Goal: Transaction & Acquisition: Purchase product/service

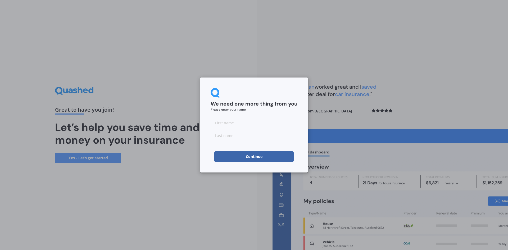
click at [239, 124] on input at bounding box center [254, 122] width 87 height 11
type input "[PERSON_NAME]"
click at [214, 138] on input at bounding box center [254, 135] width 87 height 11
click at [231, 135] on input at bounding box center [254, 135] width 87 height 11
click at [240, 136] on input at bounding box center [254, 135] width 87 height 11
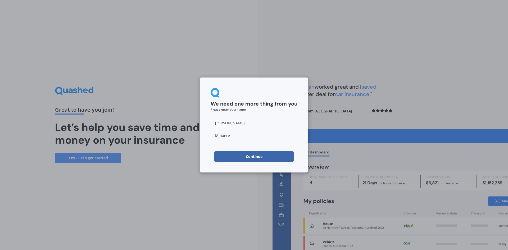
type input "Mihaere"
click at [263, 157] on button "Continue" at bounding box center [253, 156] width 79 height 11
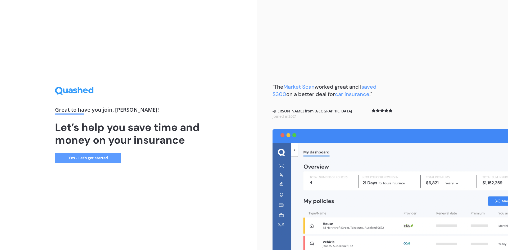
click at [97, 156] on link "Yes - Let’s get started" at bounding box center [88, 158] width 66 height 11
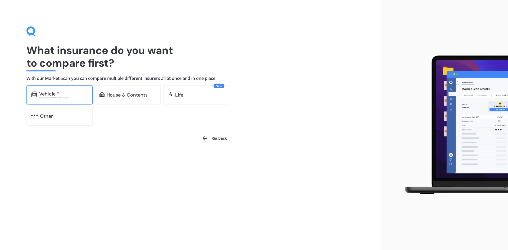
click at [52, 100] on div "Vehicle * Excludes commercial vehicles" at bounding box center [59, 94] width 66 height 19
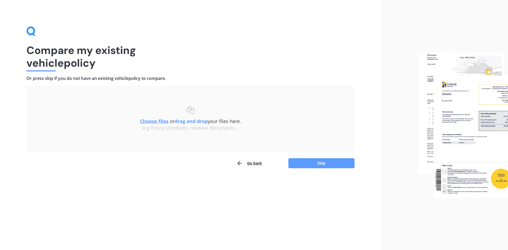
click at [183, 121] on b "drag and drop" at bounding box center [191, 121] width 33 height 6
click at [179, 122] on b "drag and drop" at bounding box center [191, 121] width 33 height 6
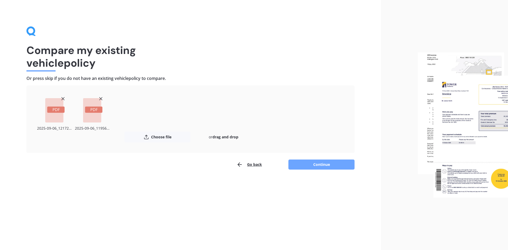
click at [315, 164] on button "Continue" at bounding box center [321, 164] width 66 height 10
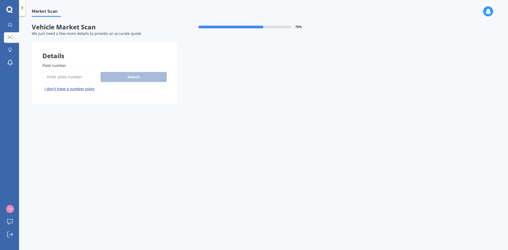
click at [67, 75] on input "Plate number" at bounding box center [70, 76] width 56 height 11
type input "ksl772"
click at [127, 74] on button "Search" at bounding box center [133, 77] width 66 height 10
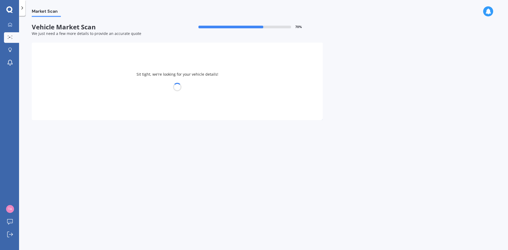
select select "MAZDA"
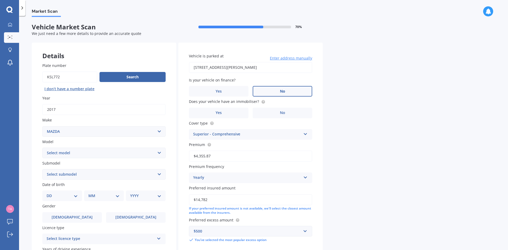
click at [292, 90] on label "No" at bounding box center [283, 91] width 60 height 11
click at [0, 0] on input "No" at bounding box center [0, 0] width 0 height 0
click at [282, 110] on label "No" at bounding box center [283, 113] width 60 height 11
click at [0, 0] on input "No" at bounding box center [0, 0] width 0 height 0
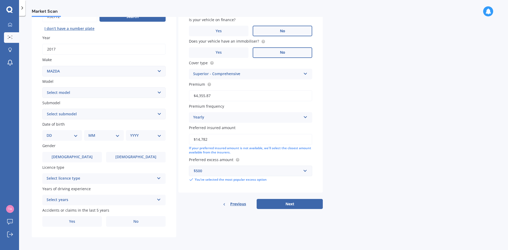
scroll to position [61, 0]
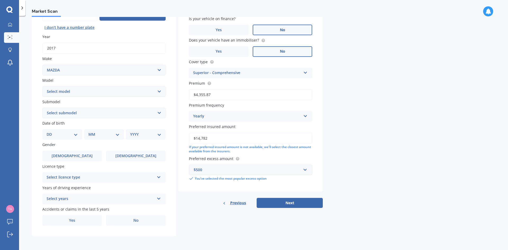
click at [68, 131] on div "DD 01 02 03 04 05 06 07 08 09 10 11 12 13 14 15 16 17 18 19 20 21 22 23 24 25 2…" at bounding box center [62, 134] width 40 height 11
click at [81, 136] on div "DD 01 02 03 04 05 06 07 08 09 10 11 12 13 14 15 16 17 18 19 20 21 22 23 24 25 2…" at bounding box center [62, 134] width 40 height 11
click at [75, 135] on select "DD 01 02 03 04 05 06 07 08 09 10 11 12 13 14 15 16 17 18 19 20 21 22 23 24 25 2…" at bounding box center [62, 134] width 31 height 6
select select "30"
click at [51, 131] on select "DD 01 02 03 04 05 06 07 08 09 10 11 12 13 14 15 16 17 18 19 20 21 22 23 24 25 2…" at bounding box center [62, 134] width 31 height 6
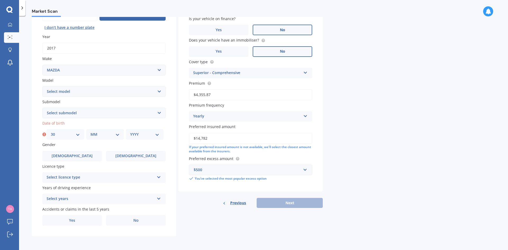
click at [102, 132] on select "MM 01 02 03 04 05 06 07 08 09 10 11 12" at bounding box center [104, 134] width 29 height 6
select select "06"
click at [90, 131] on select "MM 01 02 03 04 05 06 07 08 09 10 11 12" at bounding box center [104, 134] width 29 height 6
click at [147, 133] on select "YYYY 2025 2024 2023 2022 2021 2020 2019 2018 2017 2016 2015 2014 2013 2012 2011…" at bounding box center [144, 134] width 29 height 6
select select "1997"
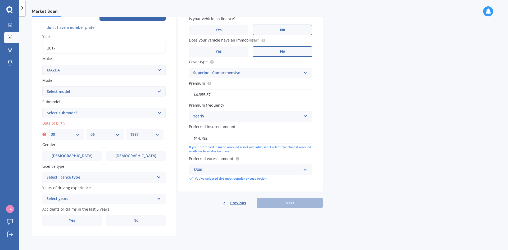
click at [130, 131] on select "YYYY 2025 2024 2023 2022 2021 2020 2019 2018 2017 2016 2015 2014 2013 2012 2011…" at bounding box center [144, 134] width 29 height 6
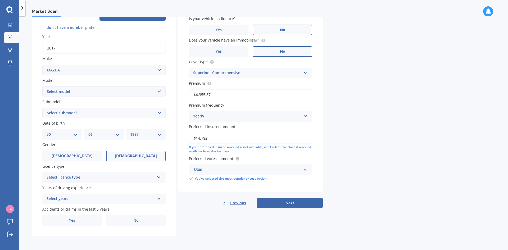
click at [130, 156] on span "[DEMOGRAPHIC_DATA]" at bounding box center [136, 156] width 42 height 4
click at [0, 0] on input "[DEMOGRAPHIC_DATA]" at bounding box center [0, 0] width 0 height 0
click at [115, 178] on div "Select licence type" at bounding box center [101, 177] width 108 height 6
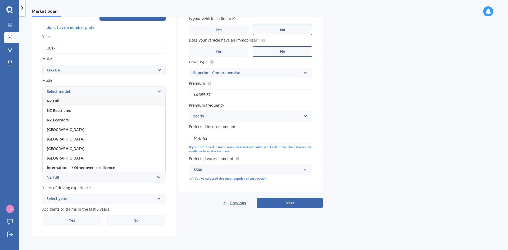
click at [98, 101] on div "NZ Full" at bounding box center [104, 101] width 123 height 10
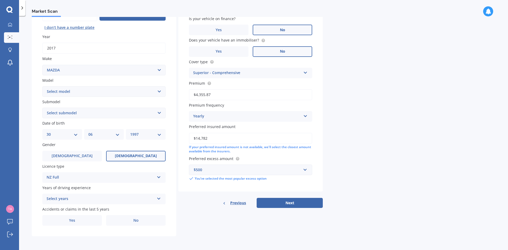
click at [68, 199] on div "Select years" at bounding box center [101, 199] width 108 height 6
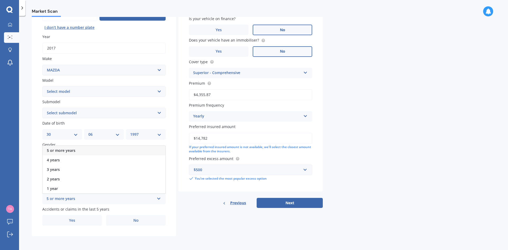
click at [83, 149] on div "5 or more years" at bounding box center [104, 151] width 123 height 10
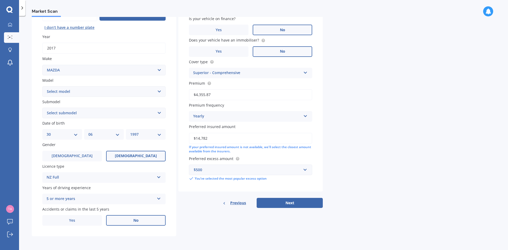
click at [131, 218] on label "No" at bounding box center [136, 220] width 60 height 11
click at [0, 0] on input "No" at bounding box center [0, 0] width 0 height 0
click at [208, 231] on div "Details Plate number Search I don’t have a number plate Year [DATE] Make Select…" at bounding box center [177, 108] width 291 height 255
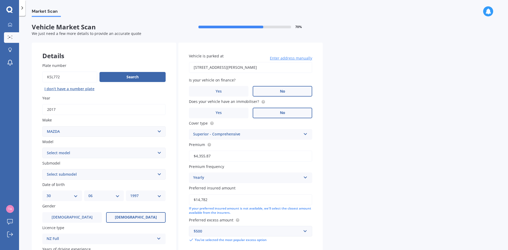
scroll to position [26, 0]
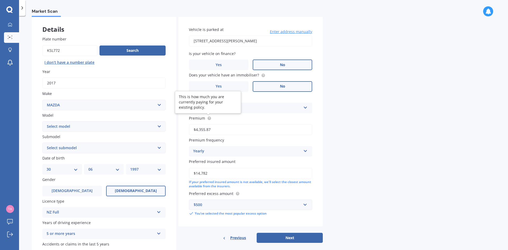
click at [241, 119] on label "Premium" at bounding box center [249, 118] width 121 height 6
click at [241, 124] on input "$4,355.87" at bounding box center [250, 129] width 123 height 11
drag, startPoint x: 234, startPoint y: 130, endPoint x: 154, endPoint y: 130, distance: 80.1
click at [156, 130] on div "Details Plate number Search I don’t have a number plate Year [DATE] Make Select…" at bounding box center [177, 143] width 291 height 255
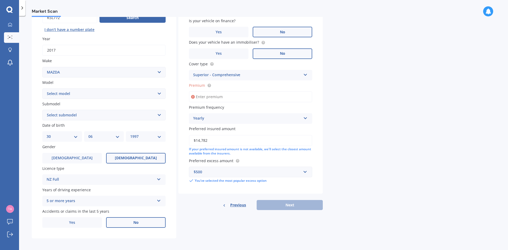
scroll to position [61, 0]
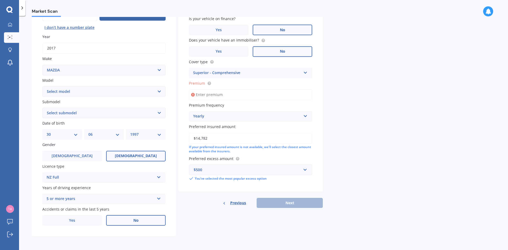
click at [218, 97] on input "Premium" at bounding box center [250, 94] width 123 height 11
type input "$1,432.95"
click at [382, 99] on div "Market Scan Vehicle Market Scan 70 % We just need a few more details to provide…" at bounding box center [263, 134] width 489 height 234
drag, startPoint x: 222, startPoint y: 139, endPoint x: 175, endPoint y: 137, distance: 47.1
click at [176, 136] on div "Details Plate number Search I don’t have a number plate Year [DATE] Make Select…" at bounding box center [177, 108] width 291 height 255
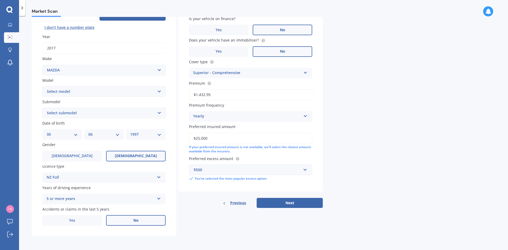
type input "$25,000"
click at [431, 142] on div "Market Scan Vehicle Market Scan 70 % We just need a few more details to provide…" at bounding box center [263, 134] width 489 height 234
click at [288, 204] on button "Next" at bounding box center [290, 203] width 66 height 10
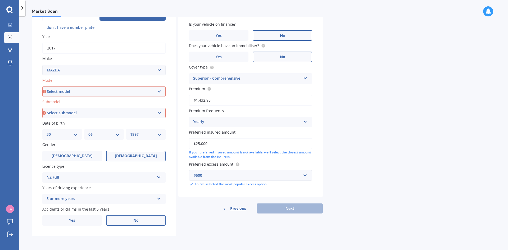
click at [98, 89] on select "Select model 121 2 3 323 323 / Familia 6 626 929 Atenza Autozam Axela AZ3 B2000…" at bounding box center [103, 91] width 123 height 11
select select "CX5"
click at [42, 86] on select "Select model 121 2 3 323 323 / Familia 6 626 929 Atenza Autozam Axela AZ3 B2000…" at bounding box center [103, 91] width 123 height 11
click at [109, 116] on select "Select submodel 2.2 Diesel 2WD XD 2.5S 4WD Diesel Limited 4WD GSX 2.2 Diesel St…" at bounding box center [103, 113] width 123 height 11
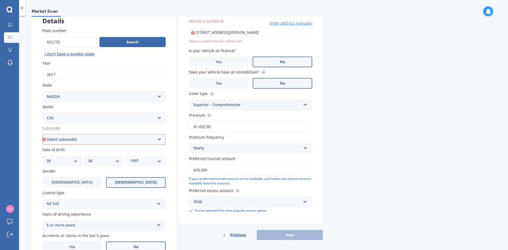
click at [112, 135] on select "Select submodel 2.2 Diesel 2WD XD 2.5S 4WD Diesel Limited 4WD GSX 2.2 Diesel St…" at bounding box center [103, 139] width 123 height 11
select select "AWD GSX"
click at [42, 134] on select "Select submodel 2.2 Diesel 2WD XD 2.5S 4WD Diesel Limited 4WD GSX 2.2 Diesel St…" at bounding box center [103, 139] width 123 height 11
click at [413, 114] on div "Market Scan Vehicle Market Scan 70 % We just need a few more details to provide…" at bounding box center [263, 134] width 489 height 234
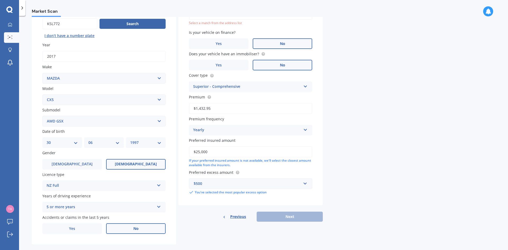
scroll to position [61, 0]
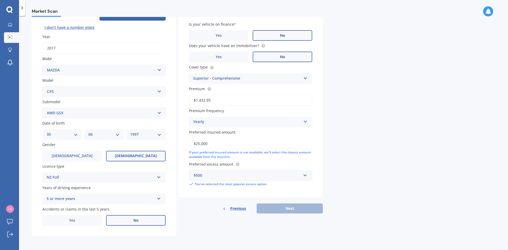
click at [292, 209] on div "Previous Next" at bounding box center [250, 208] width 144 height 10
click at [220, 232] on div "Details Plate number Search I don’t have a number plate Year [DATE] Make Select…" at bounding box center [177, 108] width 291 height 255
click at [33, 100] on div "Plate number Search I don’t have a number plate Year [DATE] Make Select make AC…" at bounding box center [104, 114] width 144 height 246
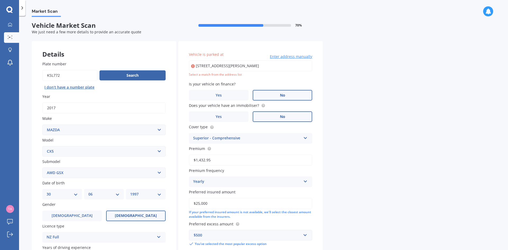
scroll to position [0, 0]
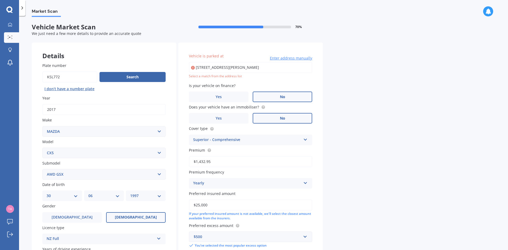
click at [201, 65] on input "[STREET_ADDRESS][PERSON_NAME]" at bounding box center [250, 67] width 123 height 11
type input "[STREET_ADDRESS][PERSON_NAME]"
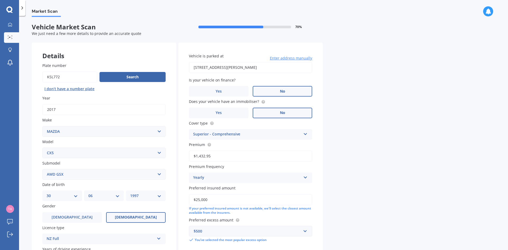
click at [350, 73] on div "Market Scan Vehicle Market Scan 70 % We just need a few more details to provide…" at bounding box center [263, 134] width 489 height 234
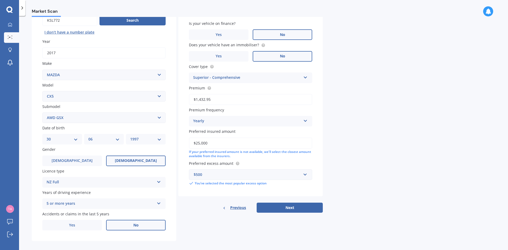
scroll to position [61, 0]
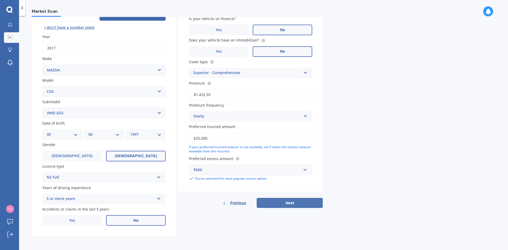
click at [294, 205] on button "Next" at bounding box center [290, 203] width 66 height 10
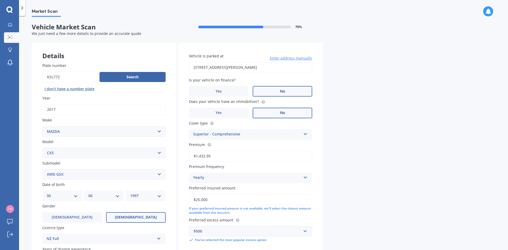
select select "30"
select select "06"
select select "1997"
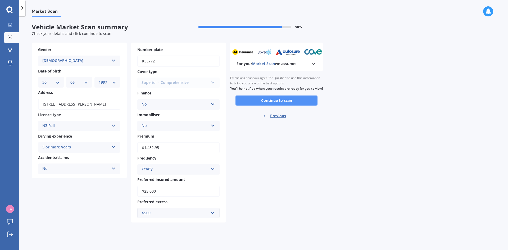
click at [271, 104] on button "Continue to scan" at bounding box center [276, 100] width 82 height 10
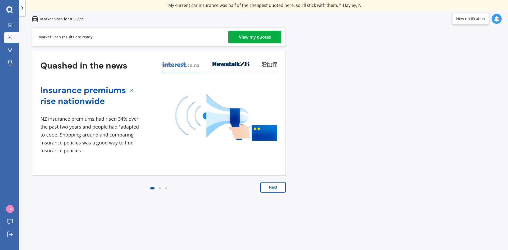
click at [252, 34] on div "View my quotes" at bounding box center [255, 37] width 32 height 13
